Goal: Navigation & Orientation: Go to known website

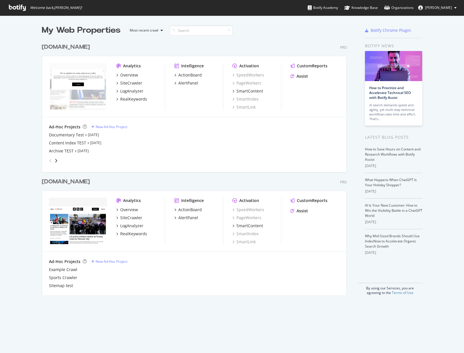
scroll to position [353, 464]
